Goal: Information Seeking & Learning: Learn about a topic

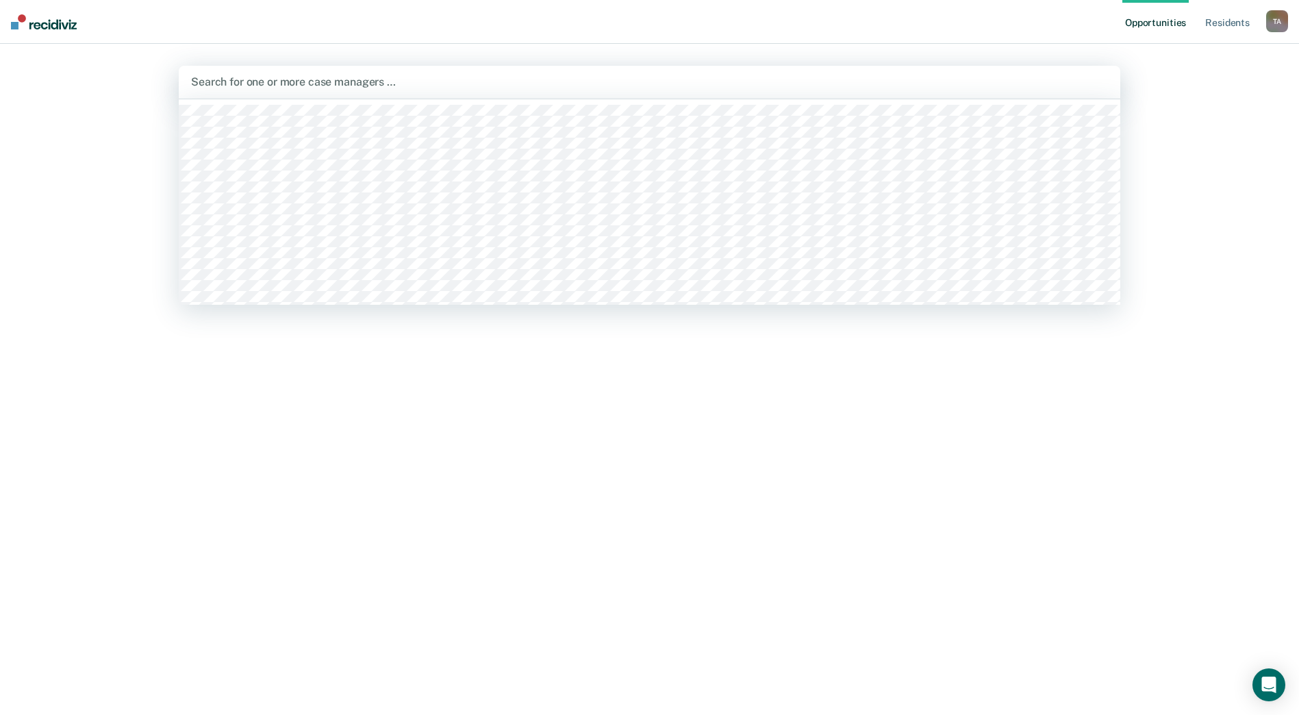
click at [322, 88] on div at bounding box center [649, 82] width 917 height 16
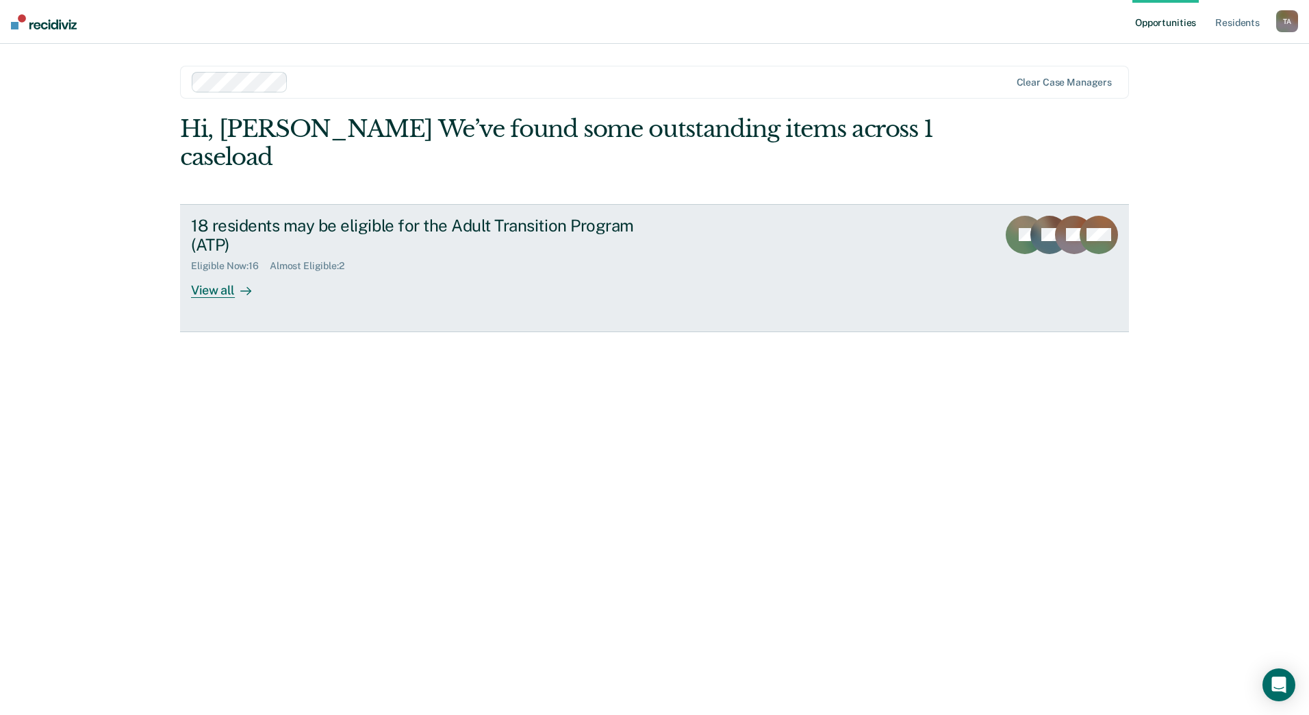
click at [208, 271] on link "18 residents may be eligible for the Adult Transition Program (ATP) Eligible No…" at bounding box center [654, 268] width 949 height 128
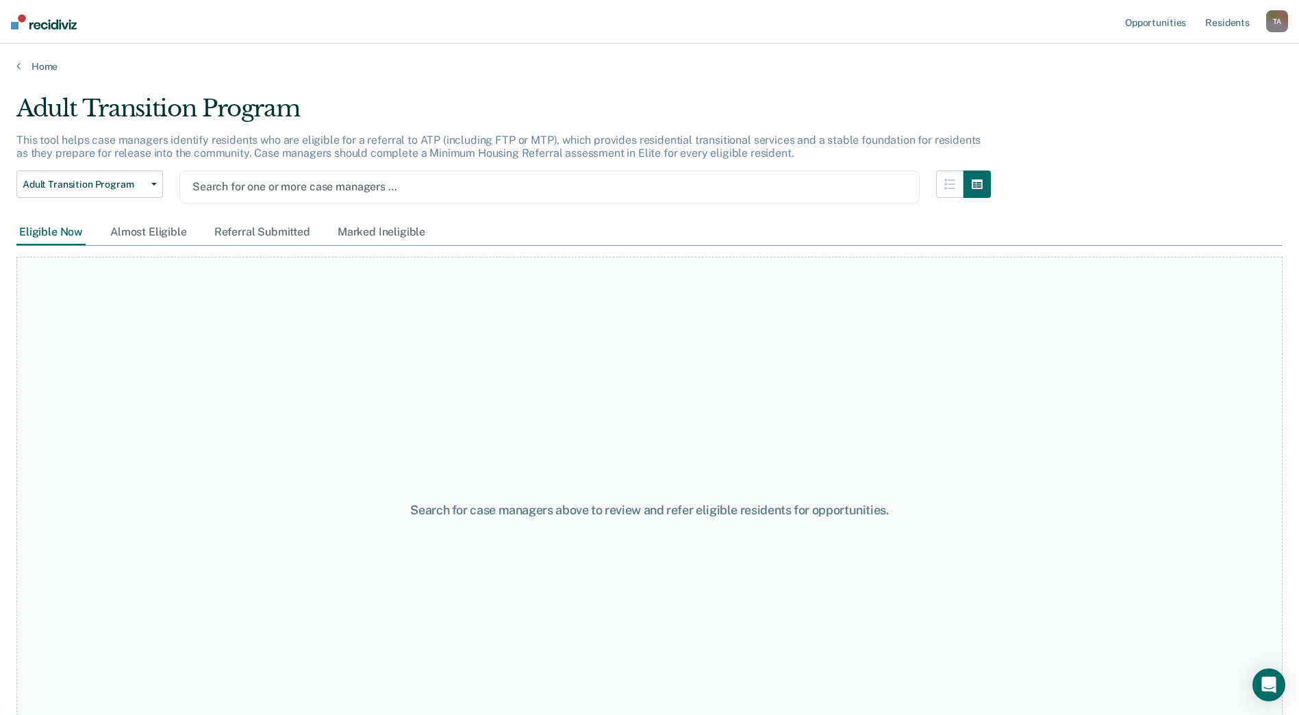
click at [303, 187] on div at bounding box center [549, 187] width 714 height 16
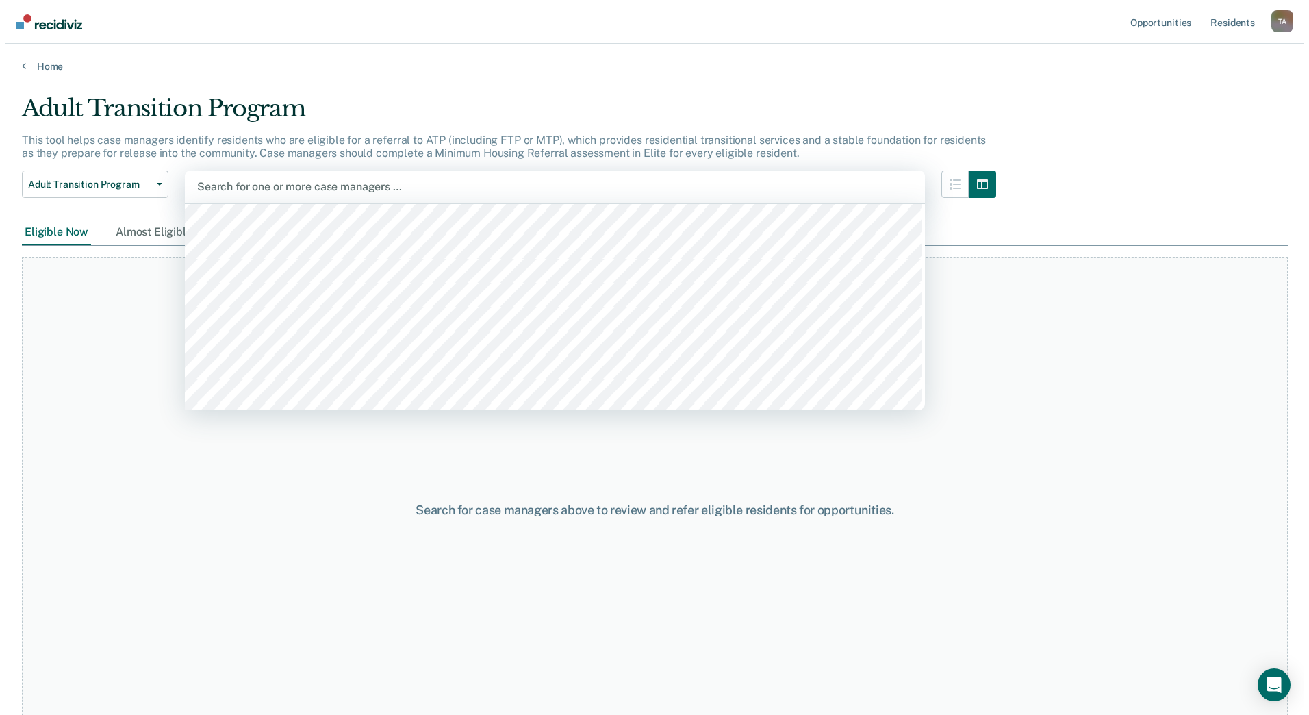
scroll to position [616, 0]
